Goal: Task Accomplishment & Management: Use online tool/utility

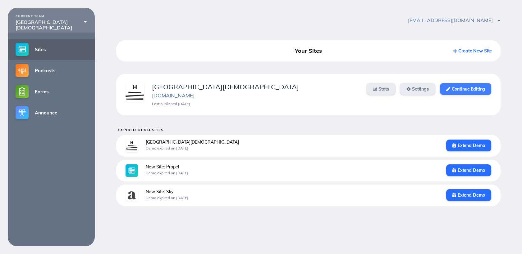
click at [456, 86] on link "Continue Editing" at bounding box center [465, 89] width 51 height 12
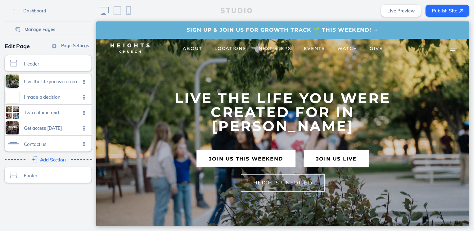
click at [49, 31] on span "Manage Pages" at bounding box center [40, 30] width 31 height 6
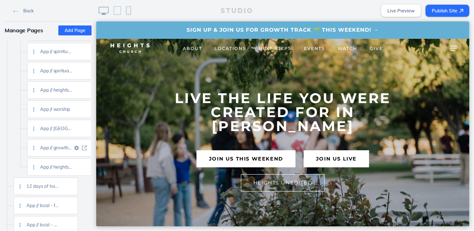
scroll to position [1020, 0]
click at [85, 166] on img at bounding box center [84, 166] width 5 height 5
